Goal: Register for event/course

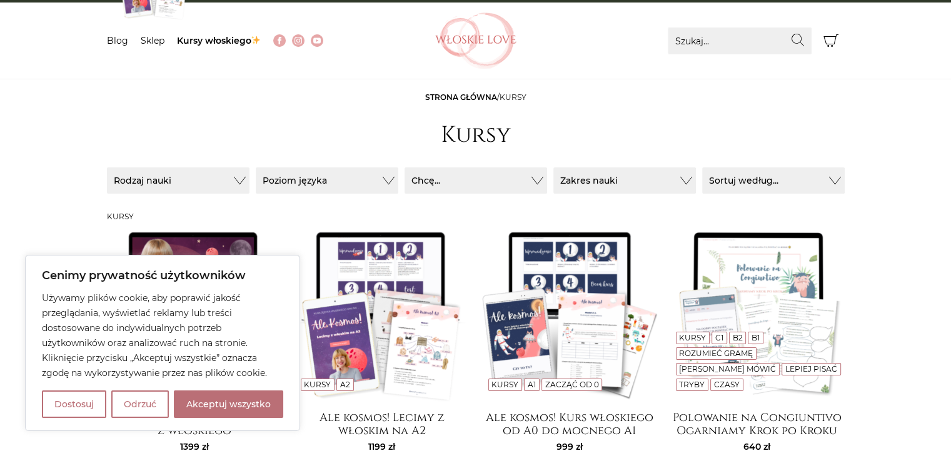
scroll to position [63, 0]
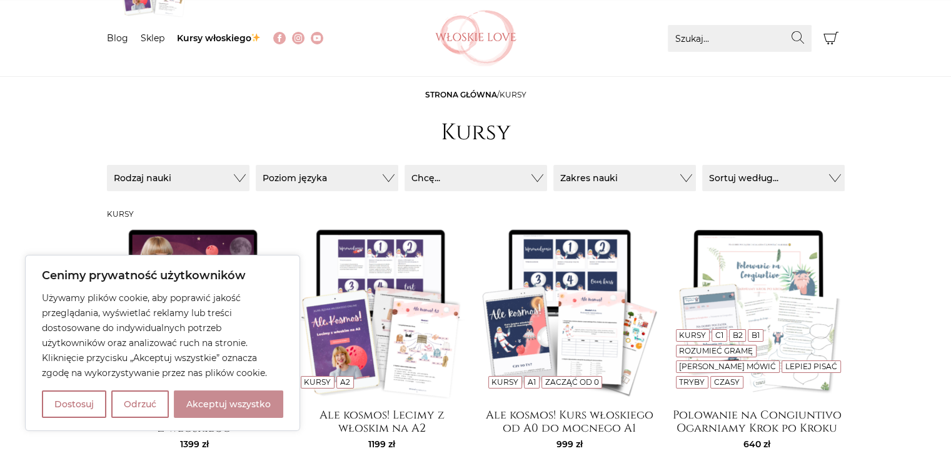
click at [239, 404] on button "Akceptuj wszystko" at bounding box center [228, 405] width 109 height 28
checkbox input "true"
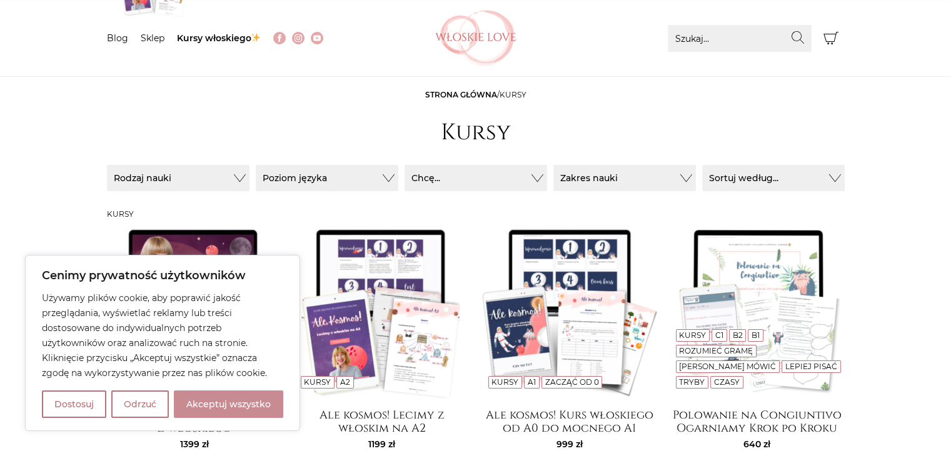
checkbox input "true"
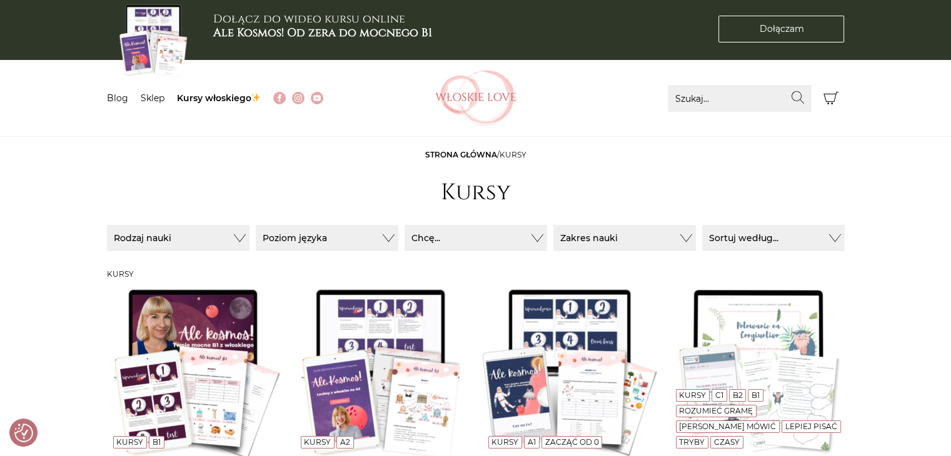
scroll to position [0, 0]
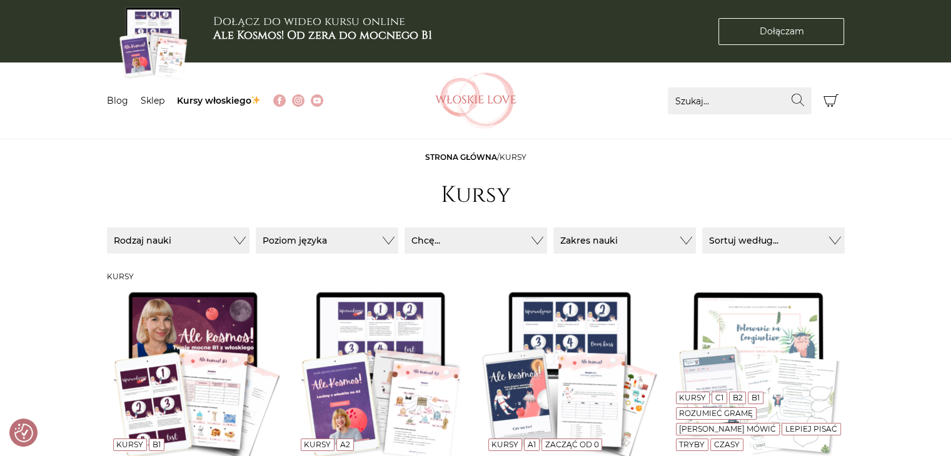
click at [795, 45] on div "Dołączam Dołączam" at bounding box center [726, 31] width 250 height 63
click at [800, 34] on span "Dołączam" at bounding box center [781, 31] width 44 height 13
